Goal: Transaction & Acquisition: Purchase product/service

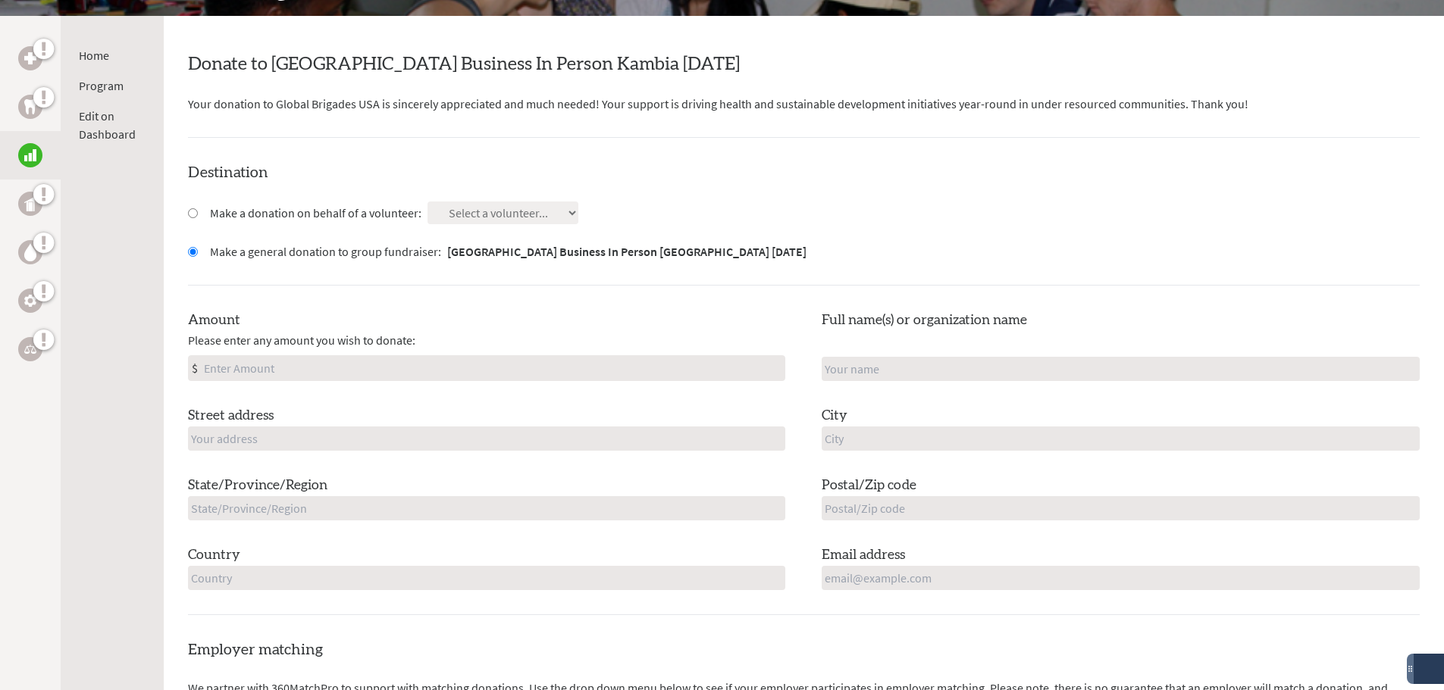
scroll to position [152, 0]
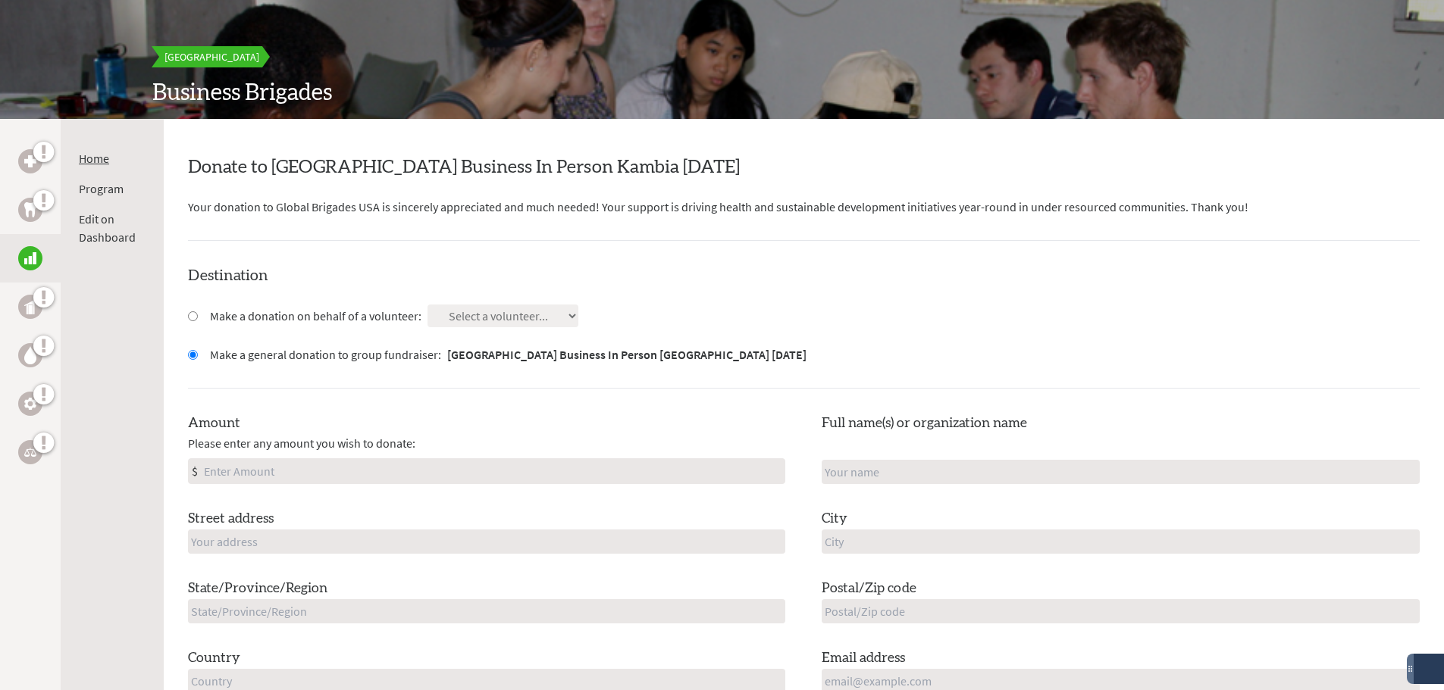
click at [94, 161] on link "Home" at bounding box center [94, 158] width 30 height 15
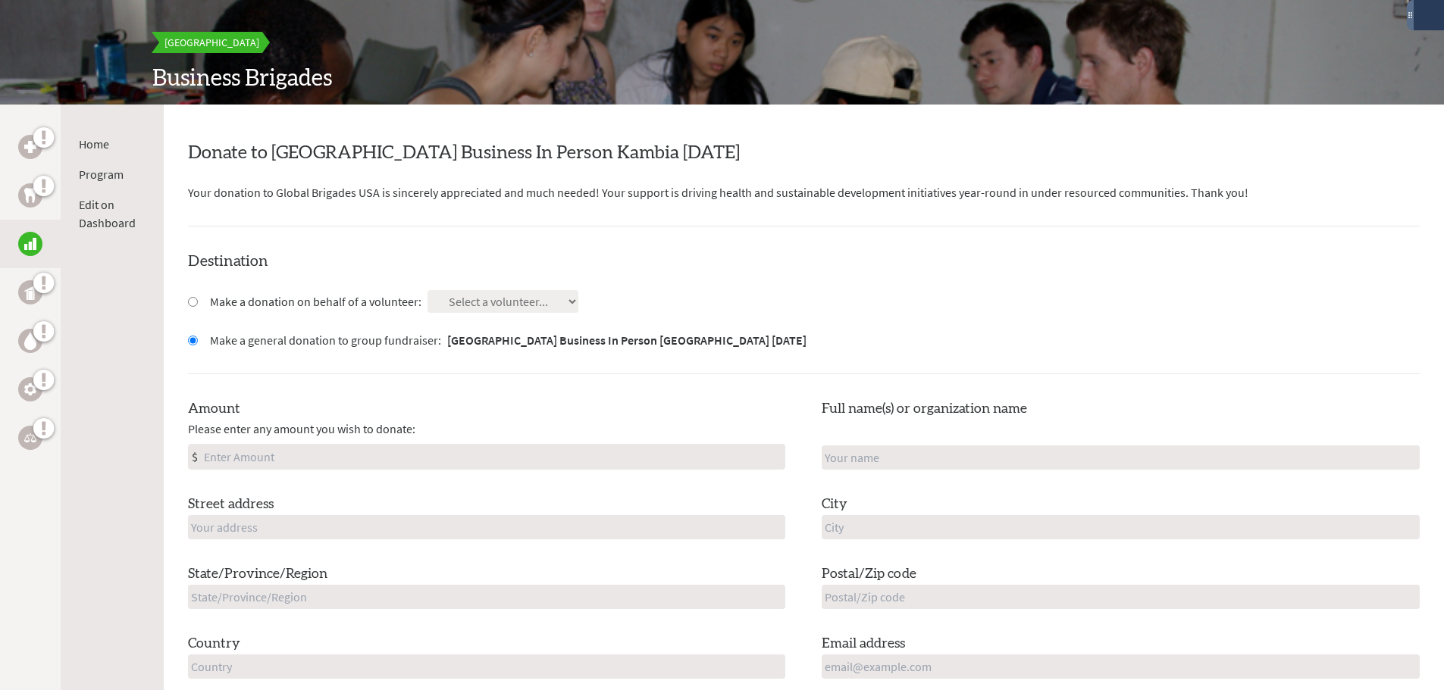
scroll to position [7, 0]
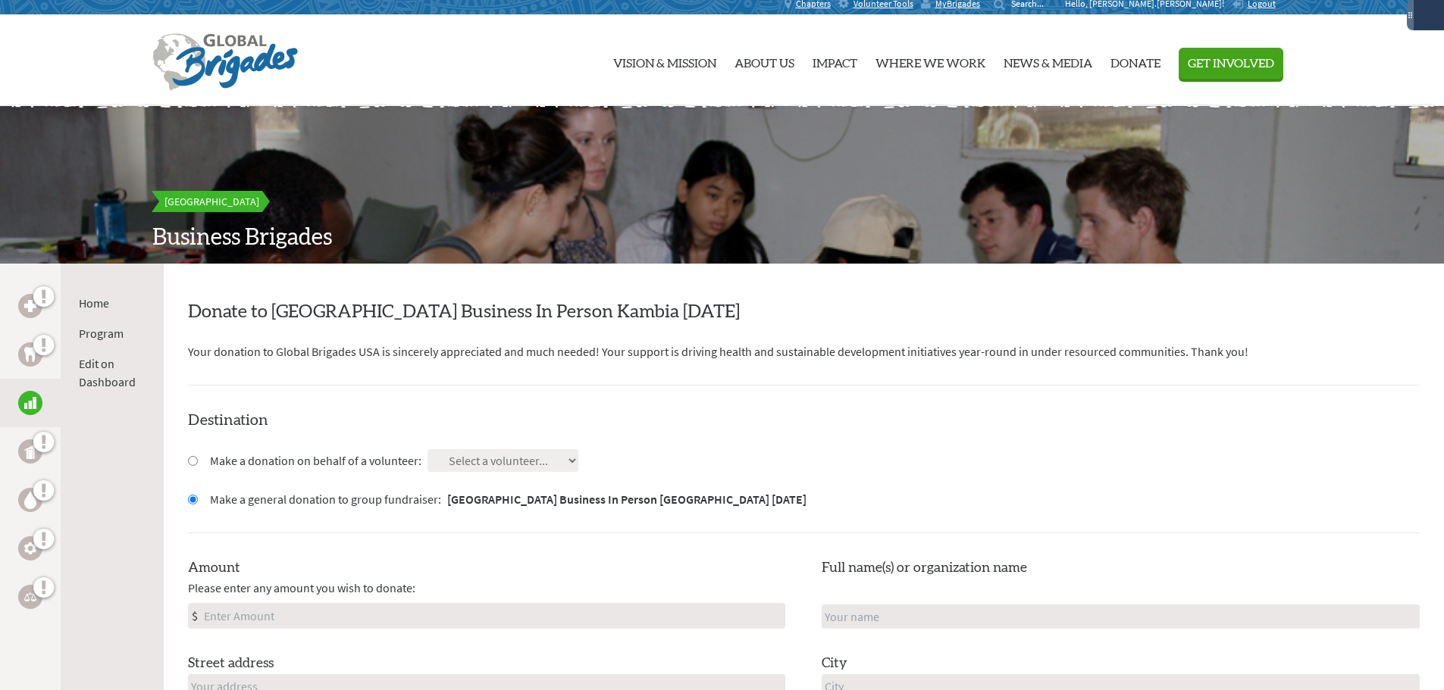
drag, startPoint x: 837, startPoint y: 315, endPoint x: 268, endPoint y: 299, distance: 569.3
copy h2 "[GEOGRAPHIC_DATA] Business In Person [GEOGRAPHIC_DATA] [DATE]"
click at [86, 302] on link "Home" at bounding box center [94, 303] width 30 height 15
